Goal: Navigation & Orientation: Go to known website

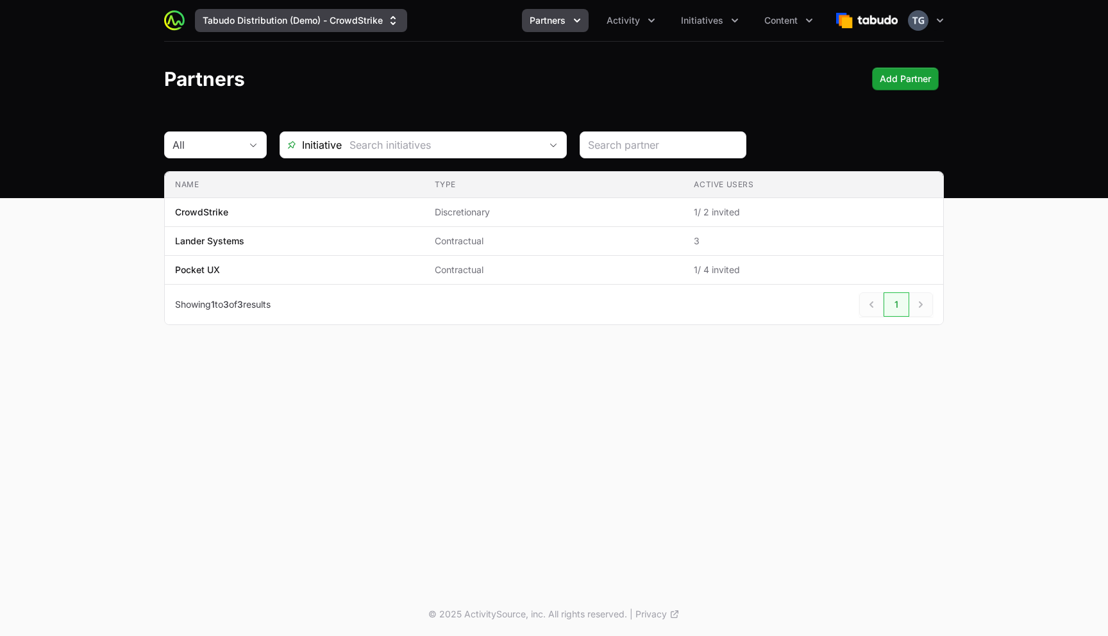
click at [253, 19] on button "Tabudo Distribution (Demo) - CrowdStrike" at bounding box center [301, 20] width 212 height 23
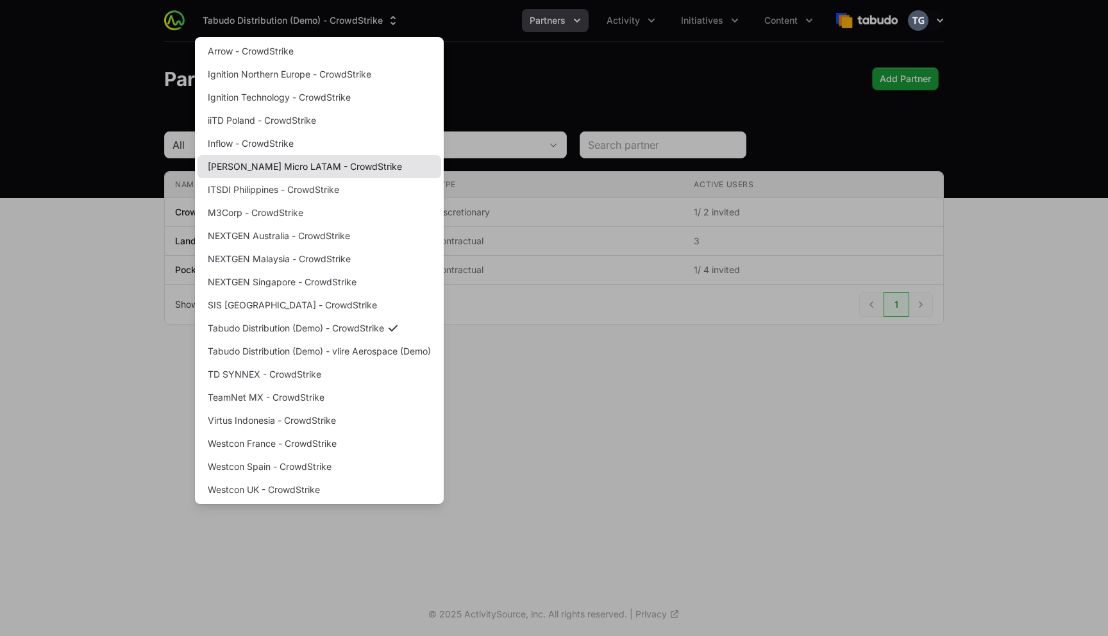
click at [277, 165] on link "[PERSON_NAME] Micro LATAM - CrowdStrike" at bounding box center [319, 166] width 244 height 23
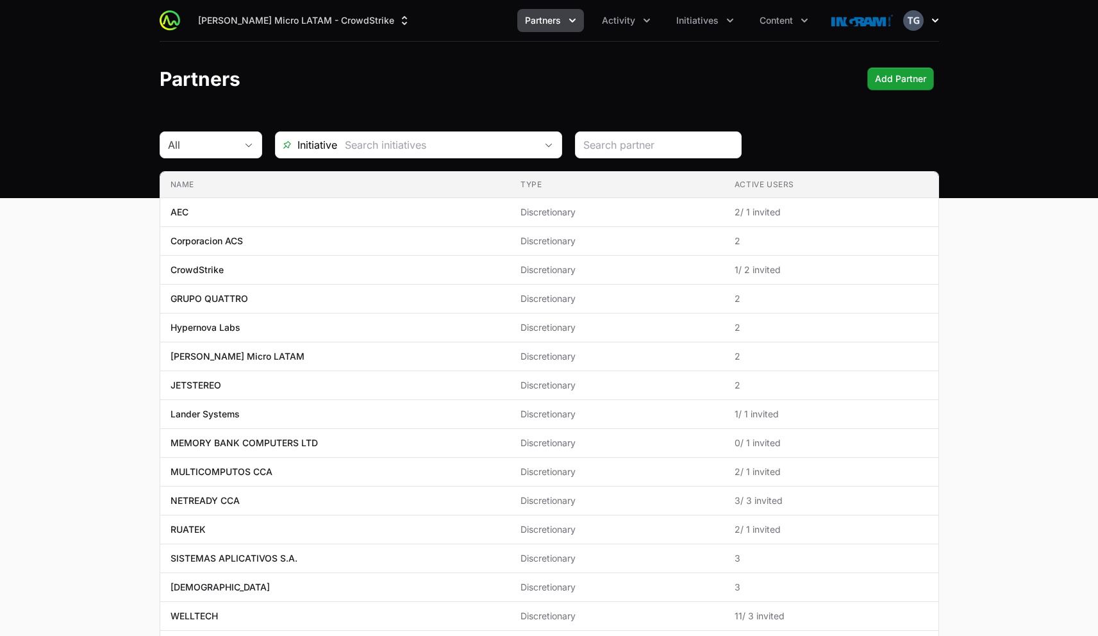
click at [939, 21] on icon "button" at bounding box center [935, 20] width 13 height 13
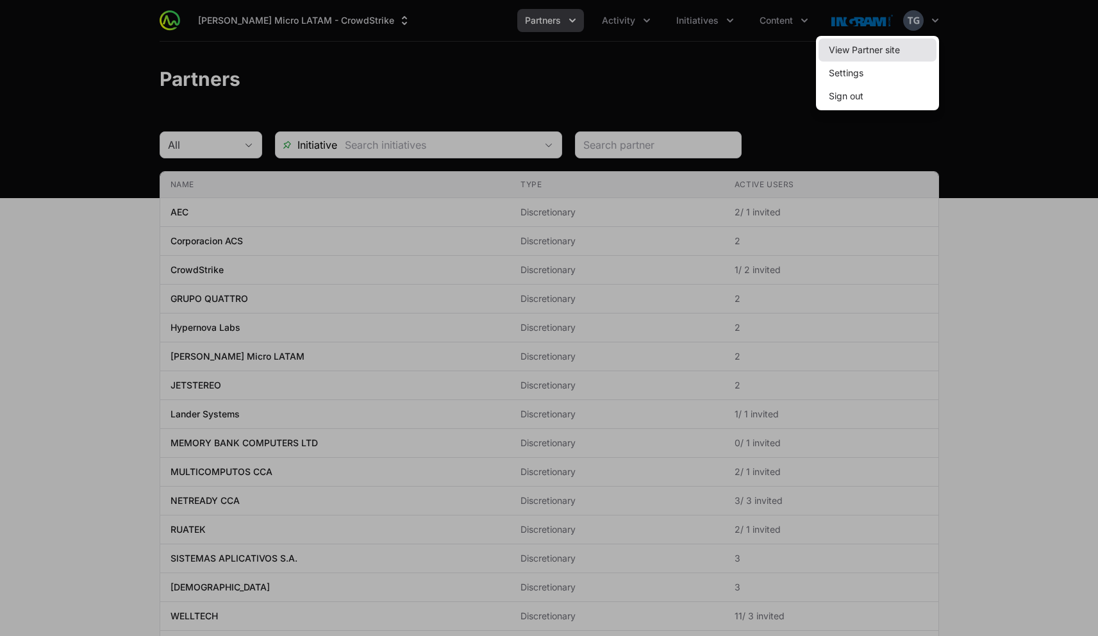
click at [923, 48] on link "View Partner site" at bounding box center [878, 49] width 118 height 23
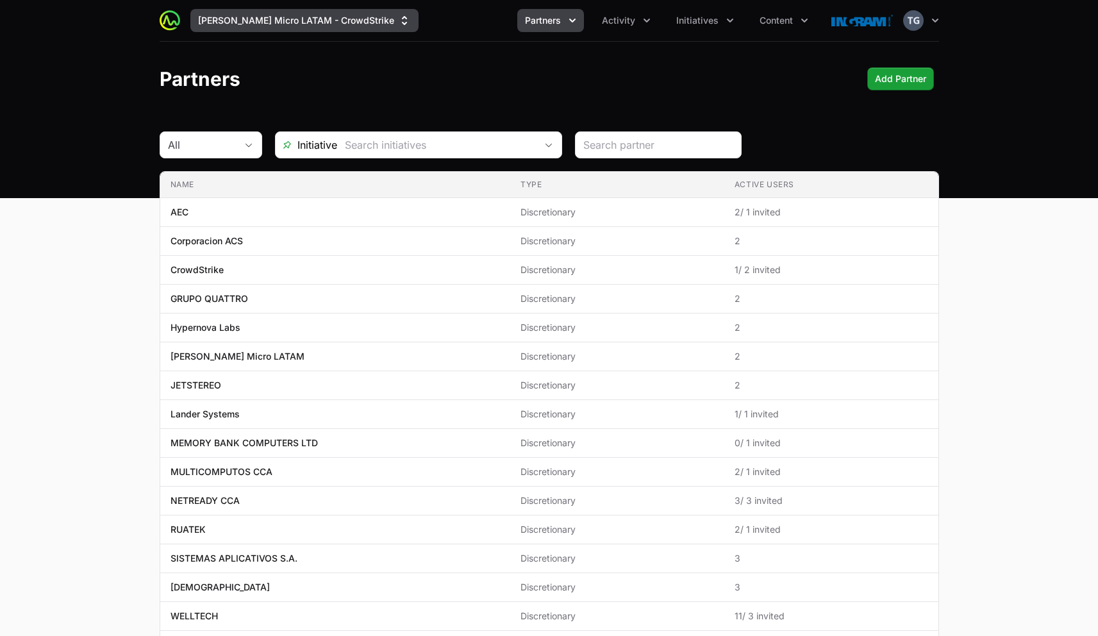
click at [332, 19] on button "[PERSON_NAME] Micro LATAM - CrowdStrike" at bounding box center [304, 20] width 228 height 23
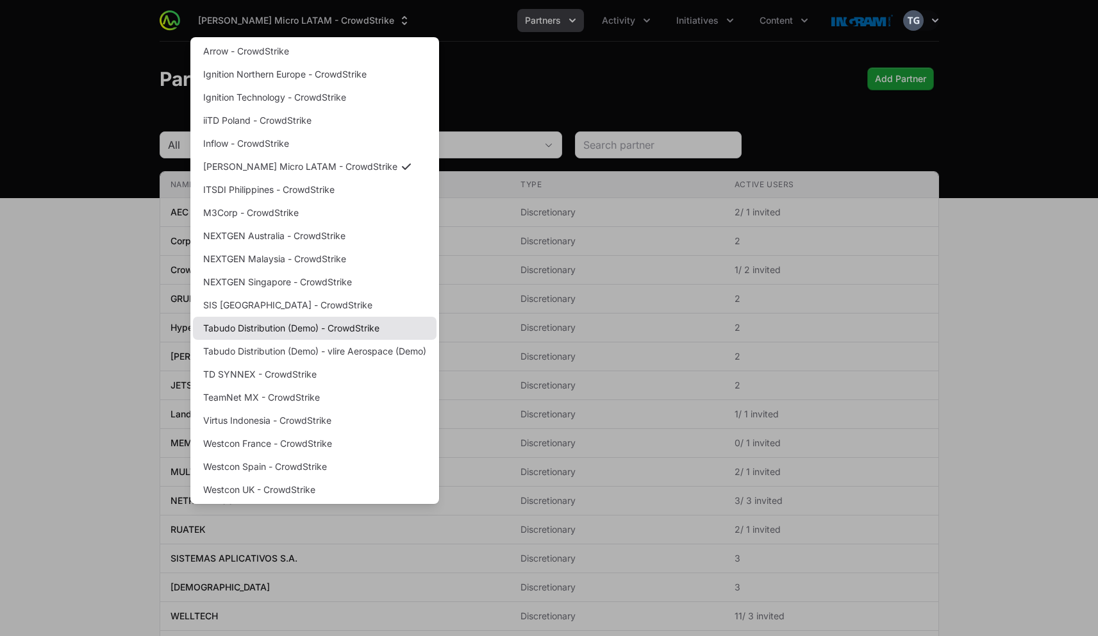
click at [310, 333] on link "Tabudo Distribution (Demo) - CrowdStrike" at bounding box center [315, 328] width 244 height 23
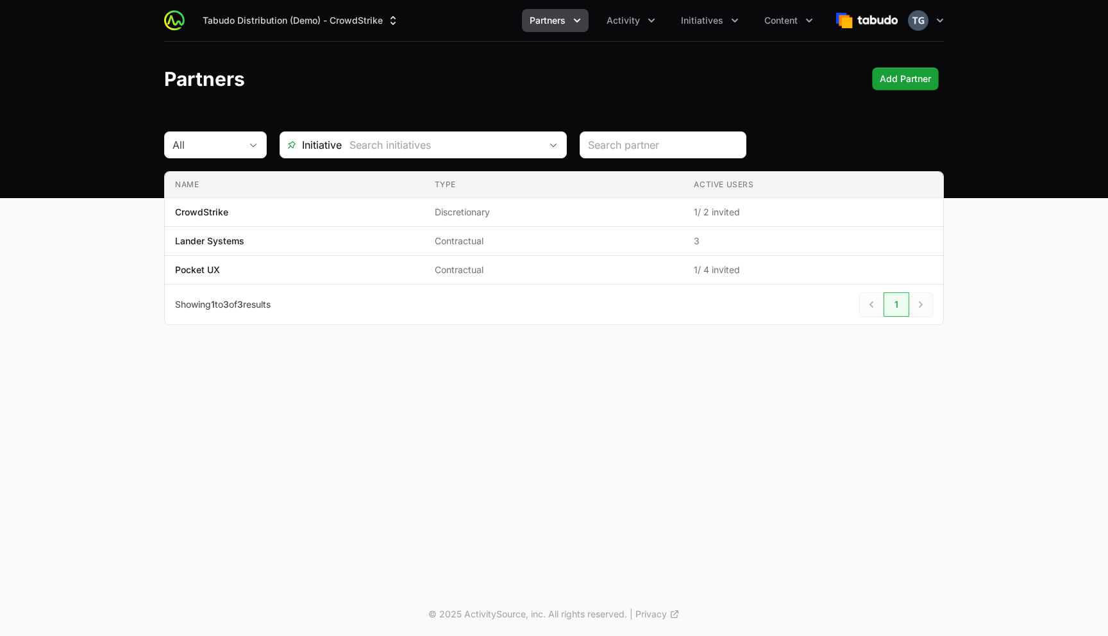
click at [932, 19] on button "Open user menu" at bounding box center [926, 20] width 36 height 21
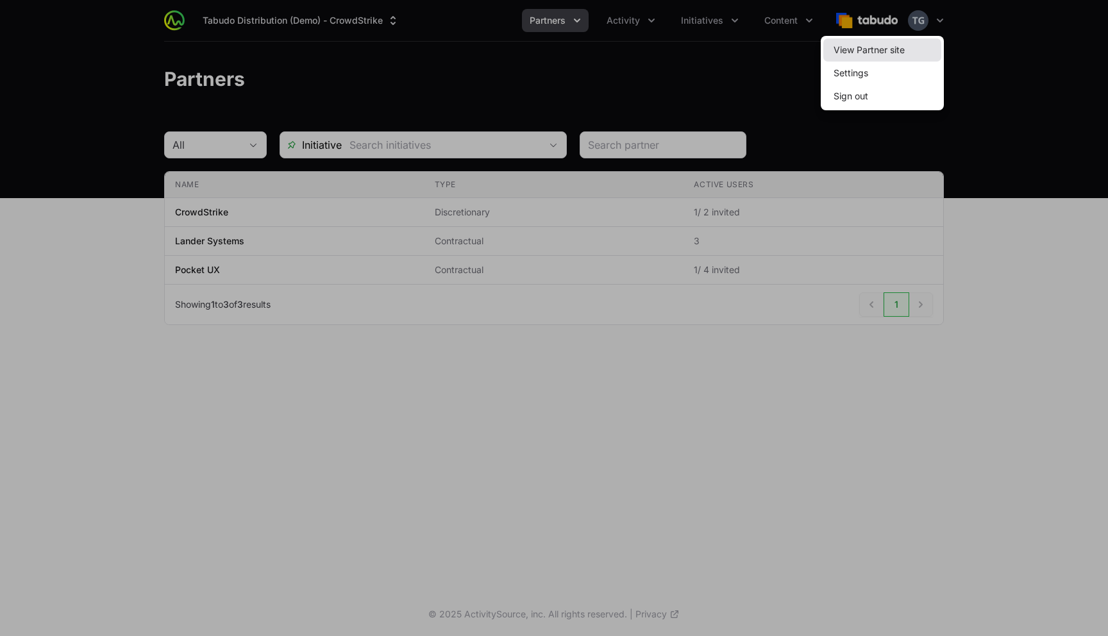
click at [936, 47] on link "View Partner site" at bounding box center [882, 49] width 118 height 23
